Goal: Find specific page/section

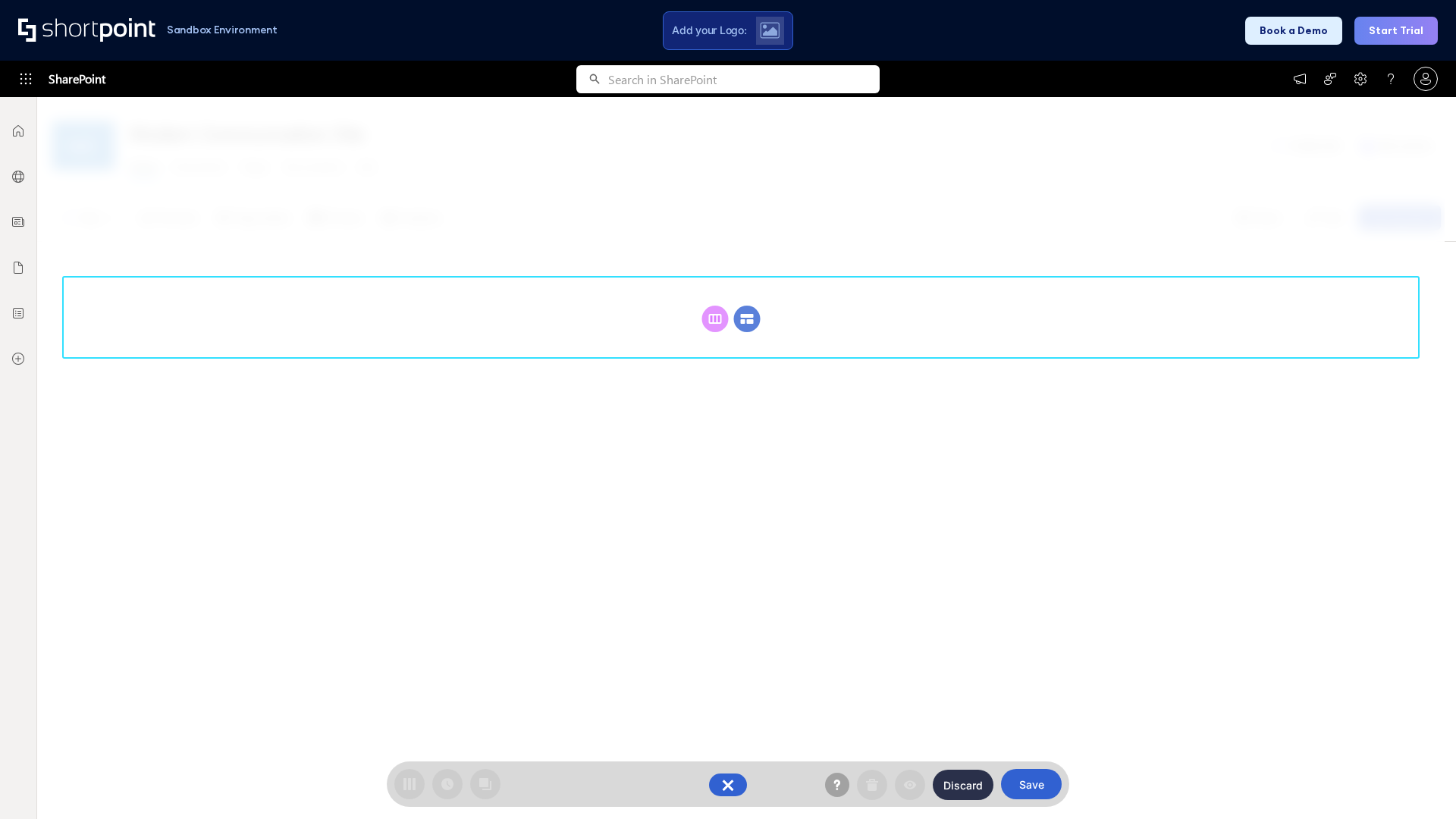
scroll to position [208, 0]
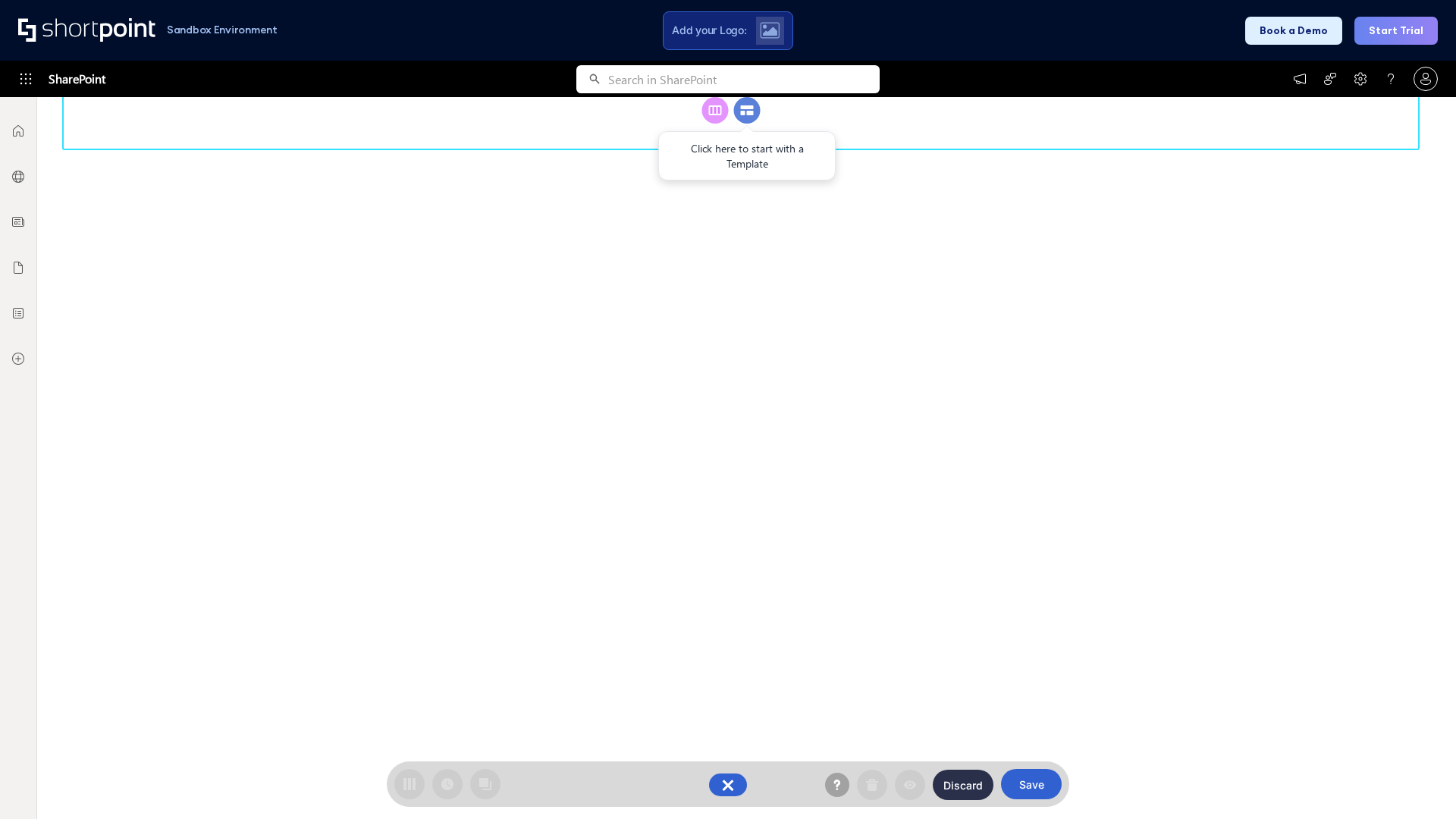
click at [747, 124] on circle at bounding box center [748, 110] width 26 height 26
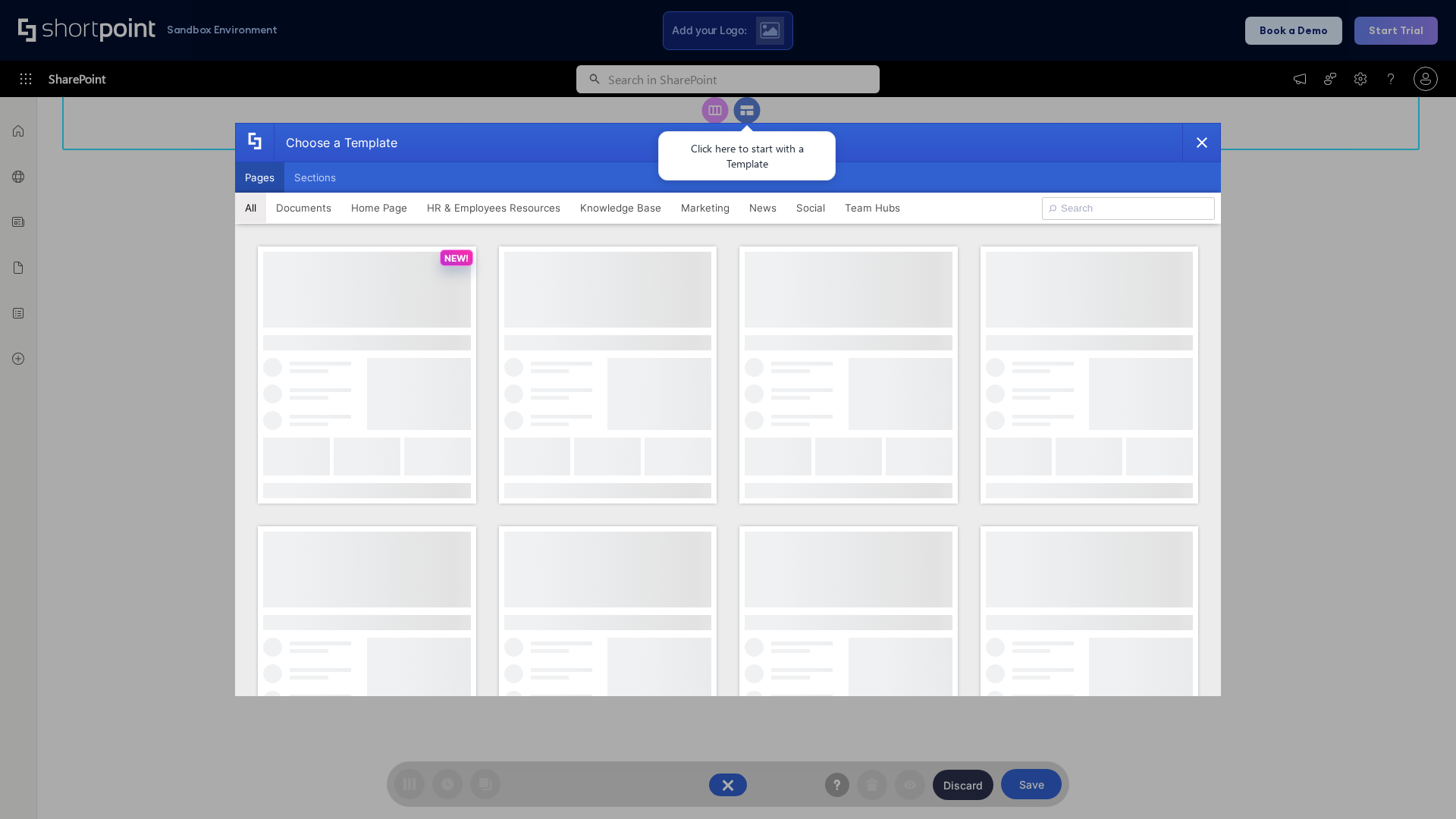
scroll to position [0, 0]
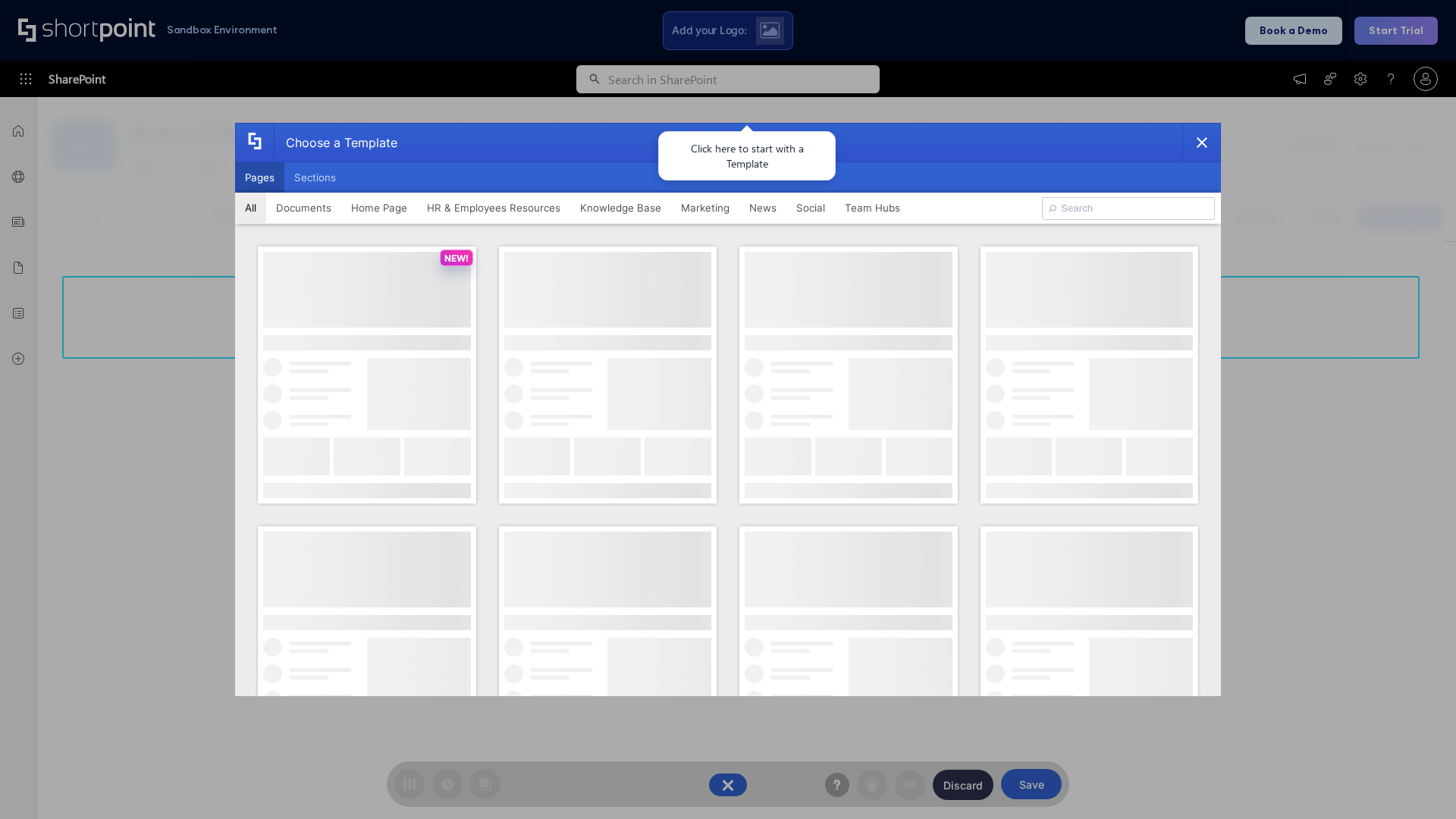
click at [260, 177] on button "Pages" at bounding box center [260, 177] width 50 height 30
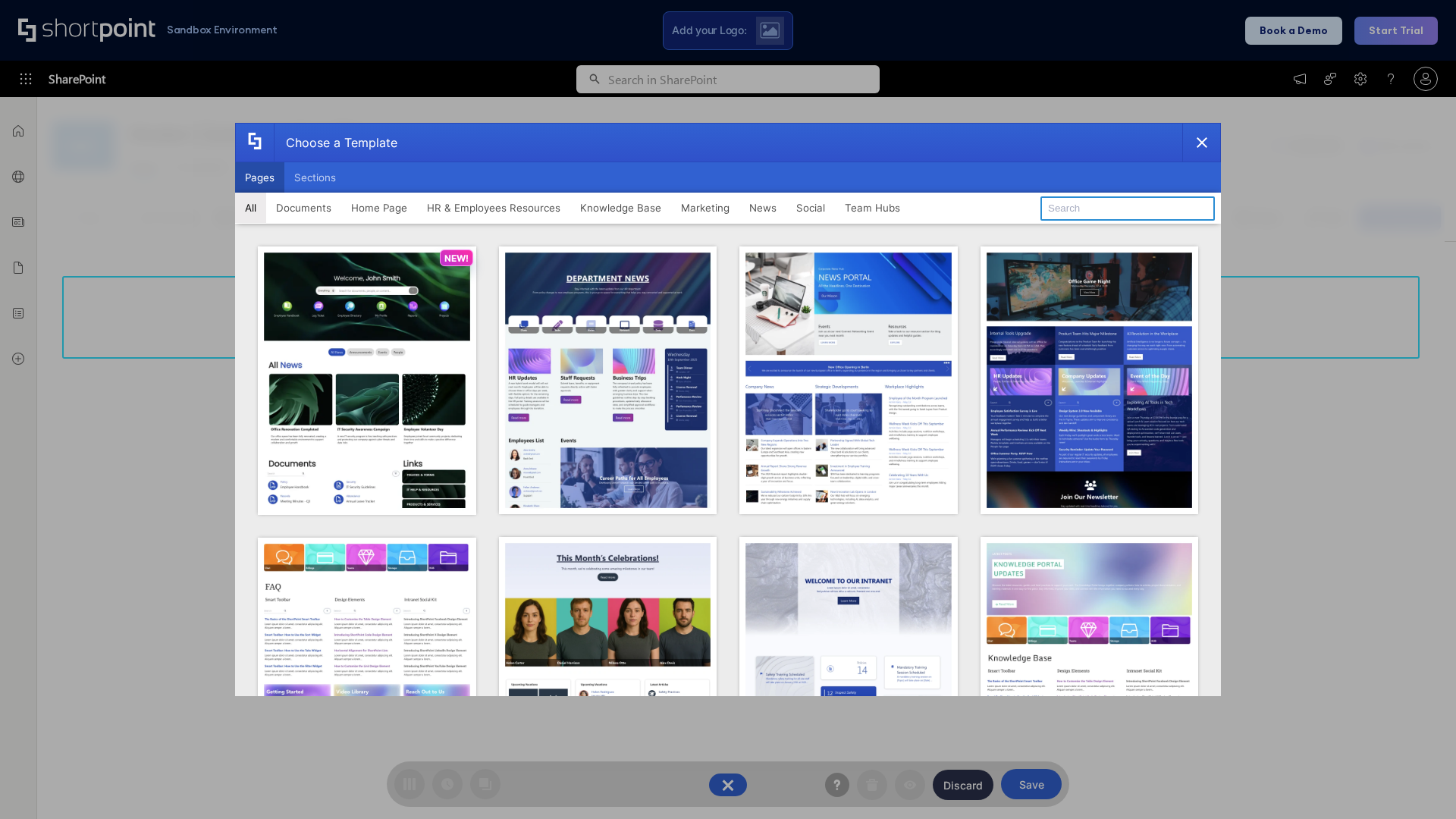
type input "HR 1"
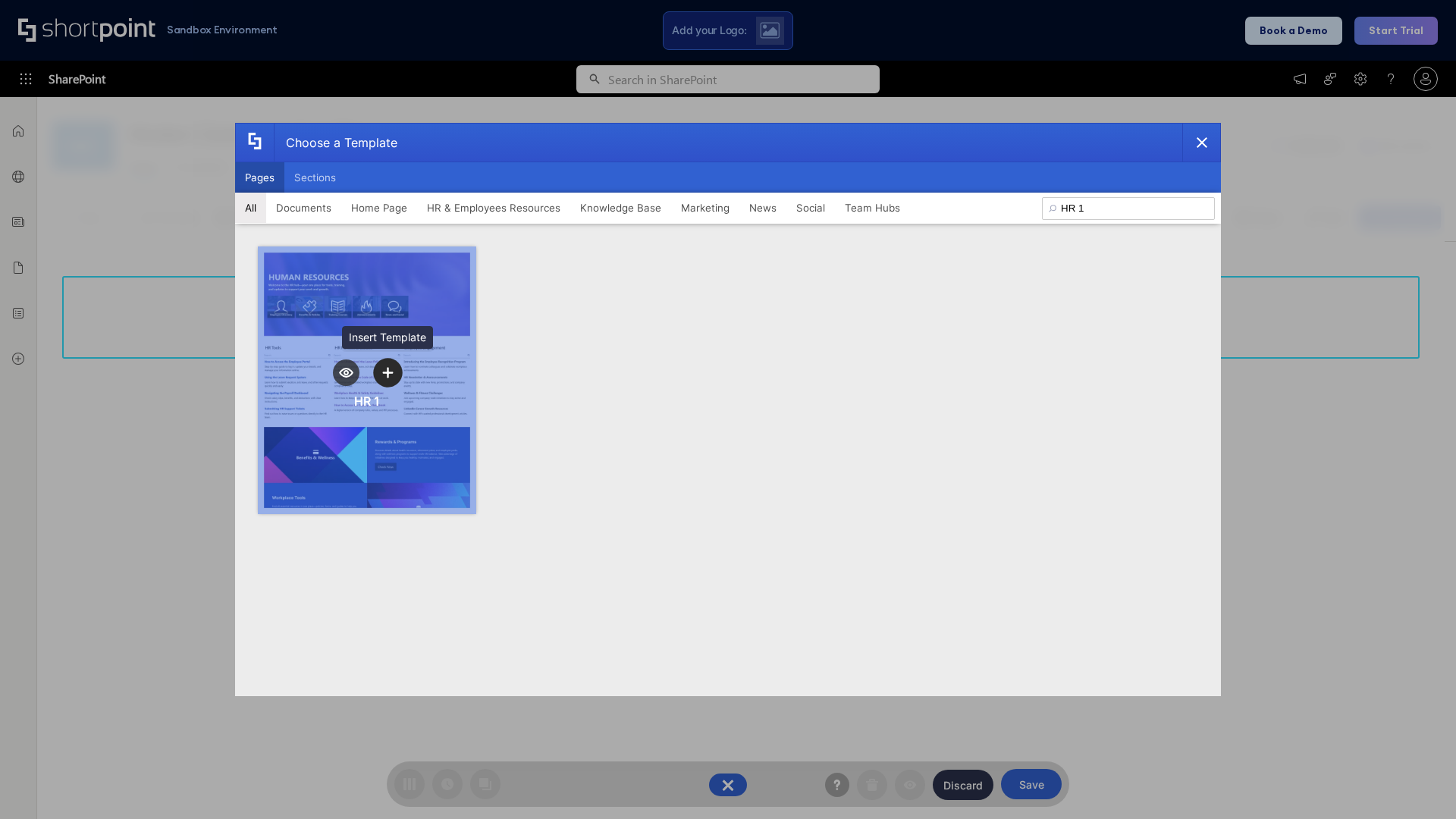
click at [387, 372] on icon "template selector" at bounding box center [387, 372] width 10 height 10
